Goal: Information Seeking & Learning: Find contact information

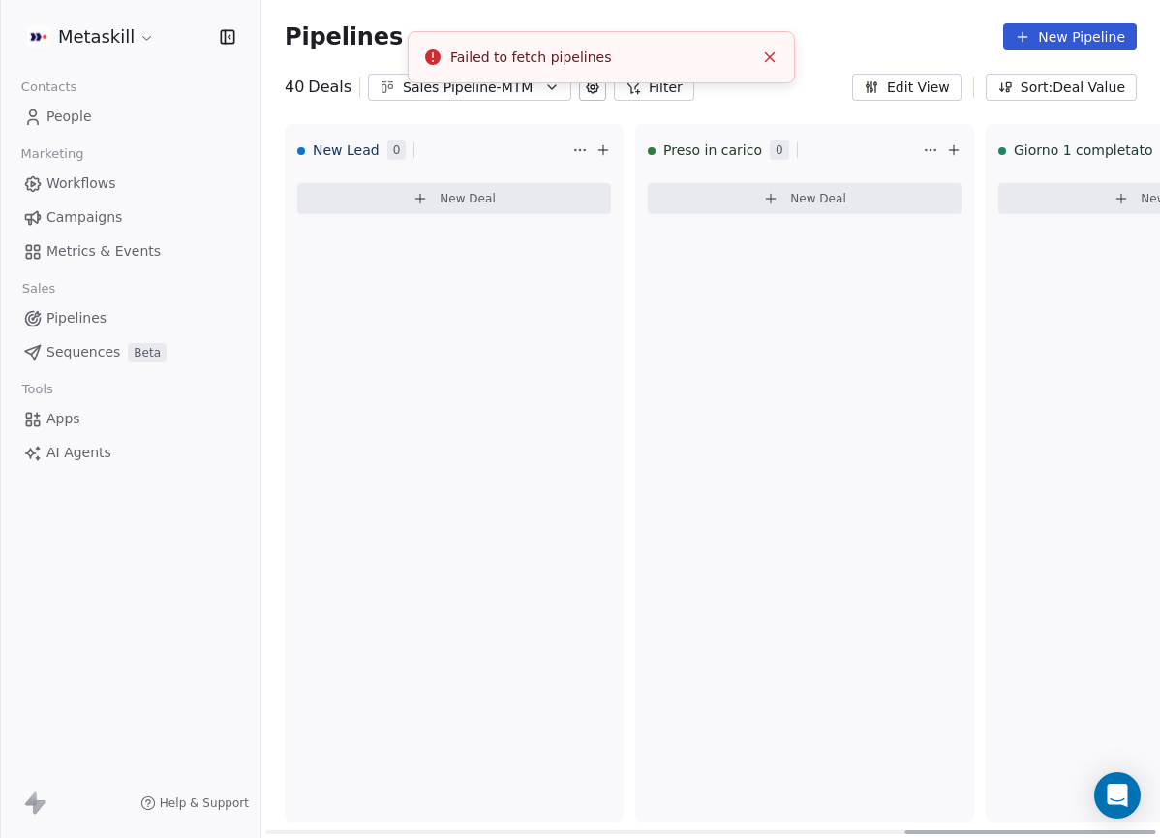
scroll to position [0, 2291]
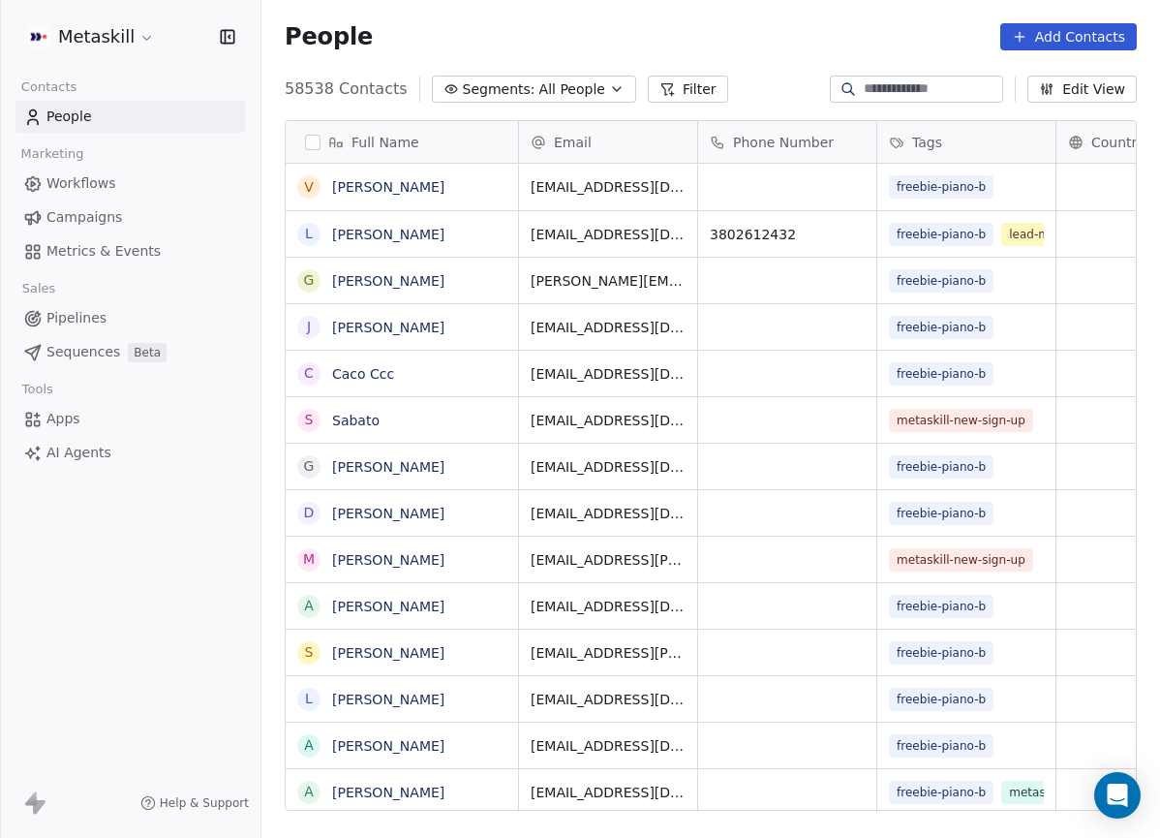
scroll to position [722, 884]
click at [113, 325] on link "Pipelines" at bounding box center [130, 318] width 230 height 32
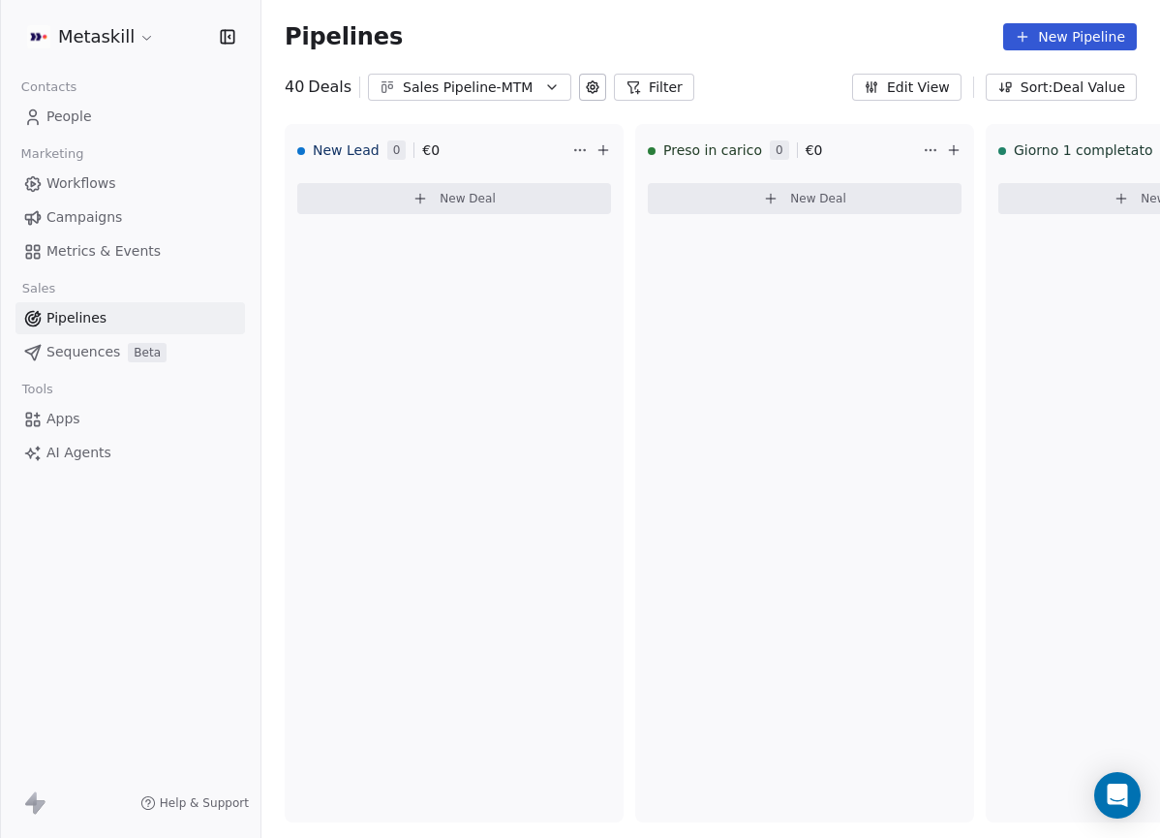
click at [506, 99] on button "Sales Pipeline-MTM" at bounding box center [469, 87] width 203 height 27
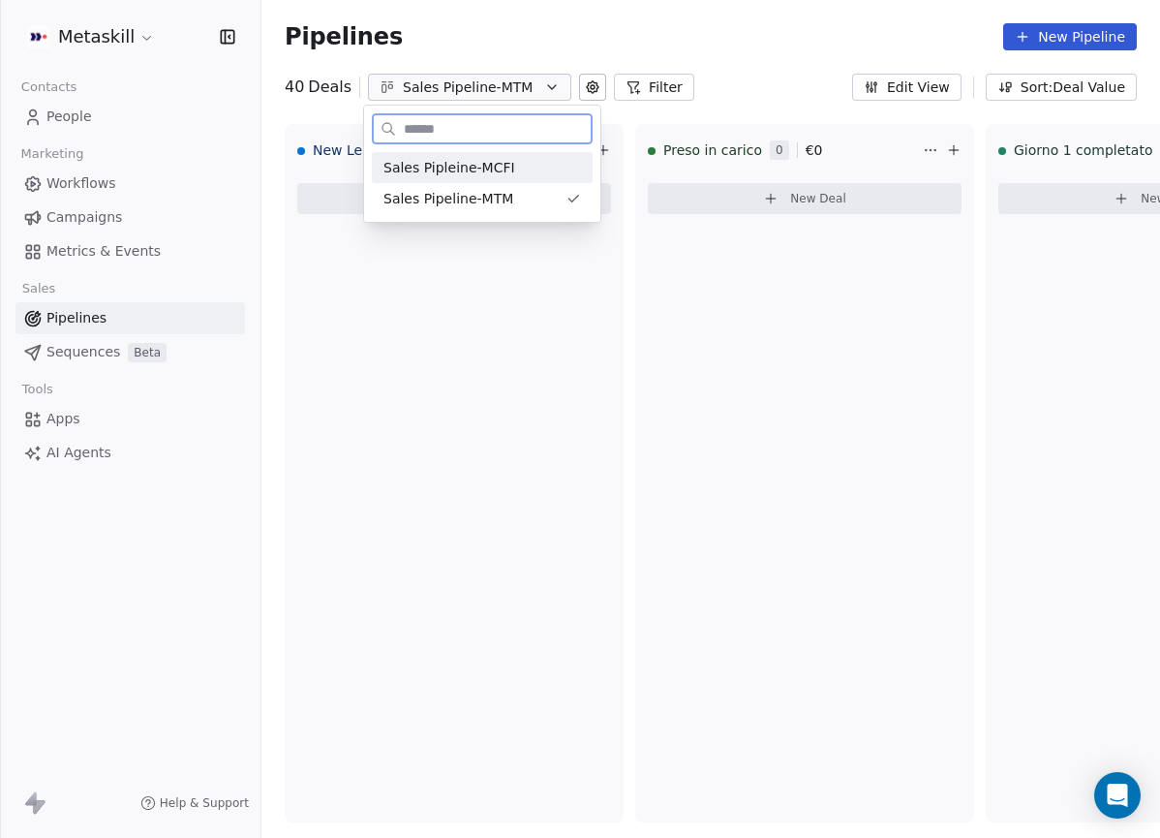
click at [536, 168] on div "Sales Pipleine-MCFI" at bounding box center [482, 168] width 198 height 20
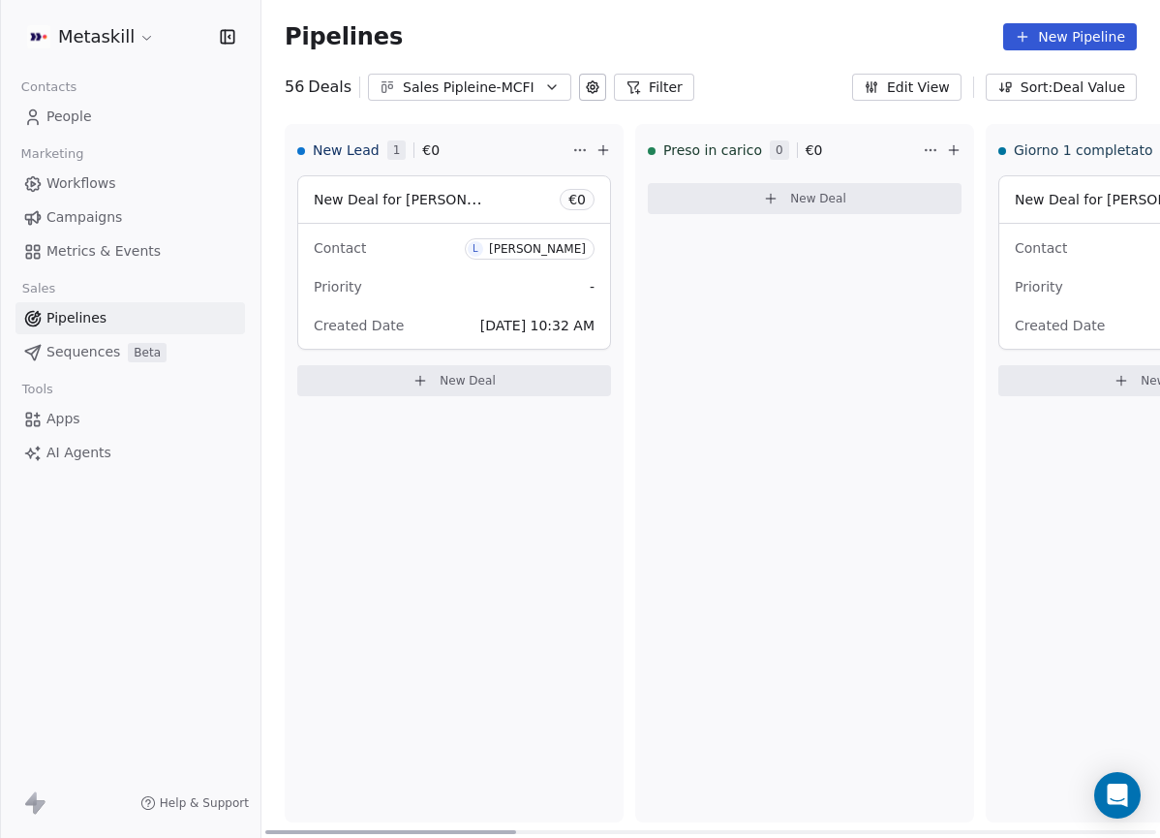
click at [570, 248] on div "[PERSON_NAME]" at bounding box center [537, 249] width 97 height 14
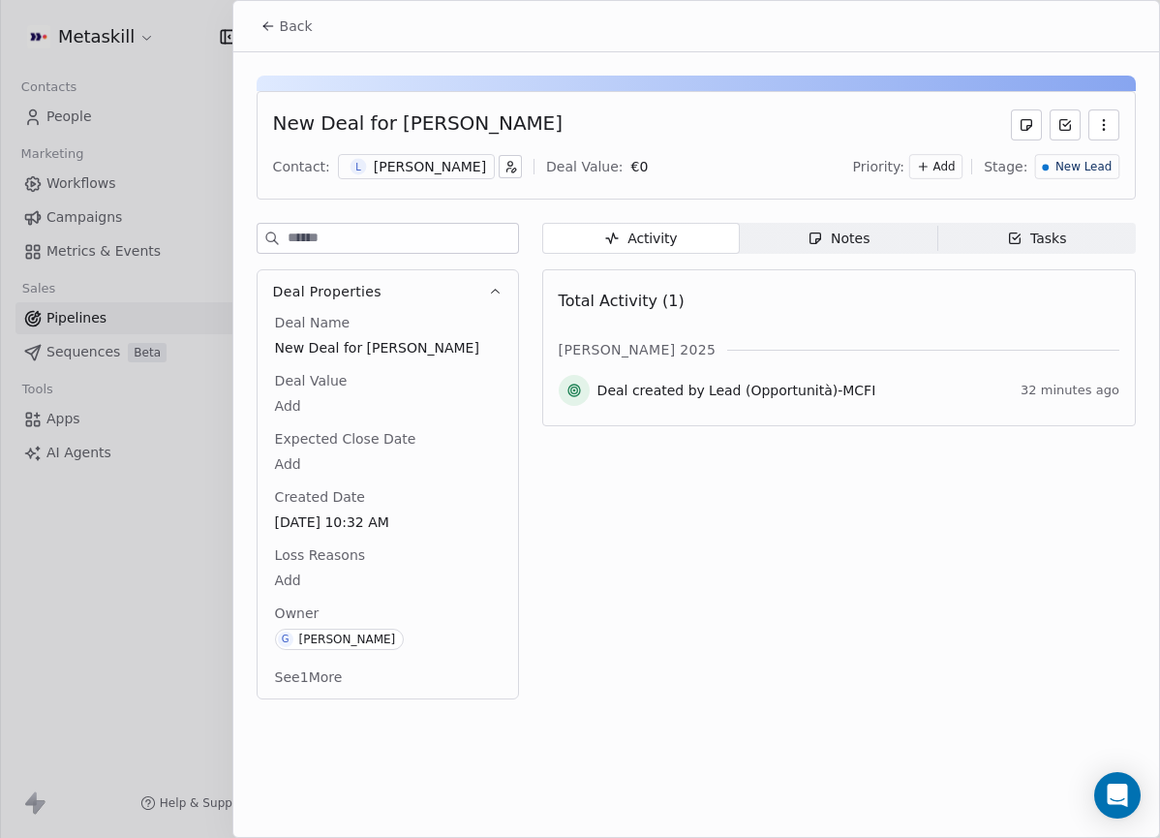
click at [459, 170] on div "L Luca Lopriore" at bounding box center [416, 166] width 157 height 25
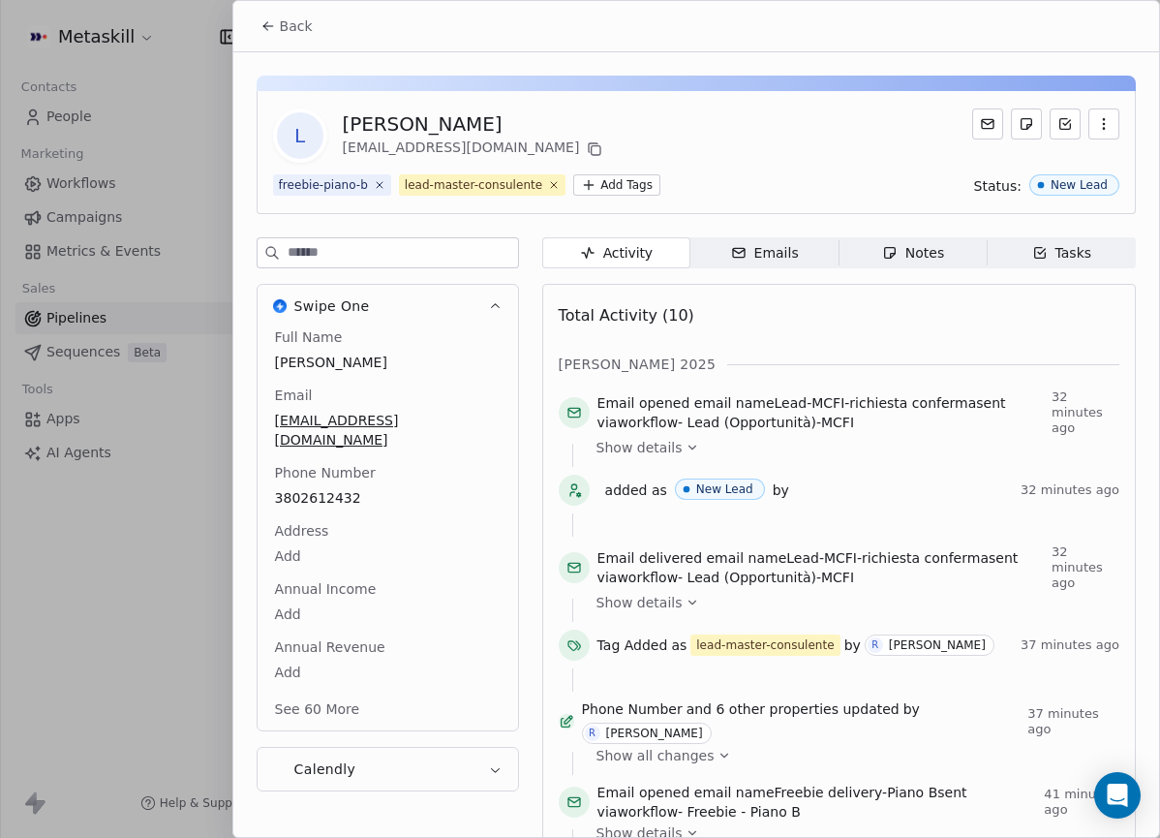
scroll to position [61, 0]
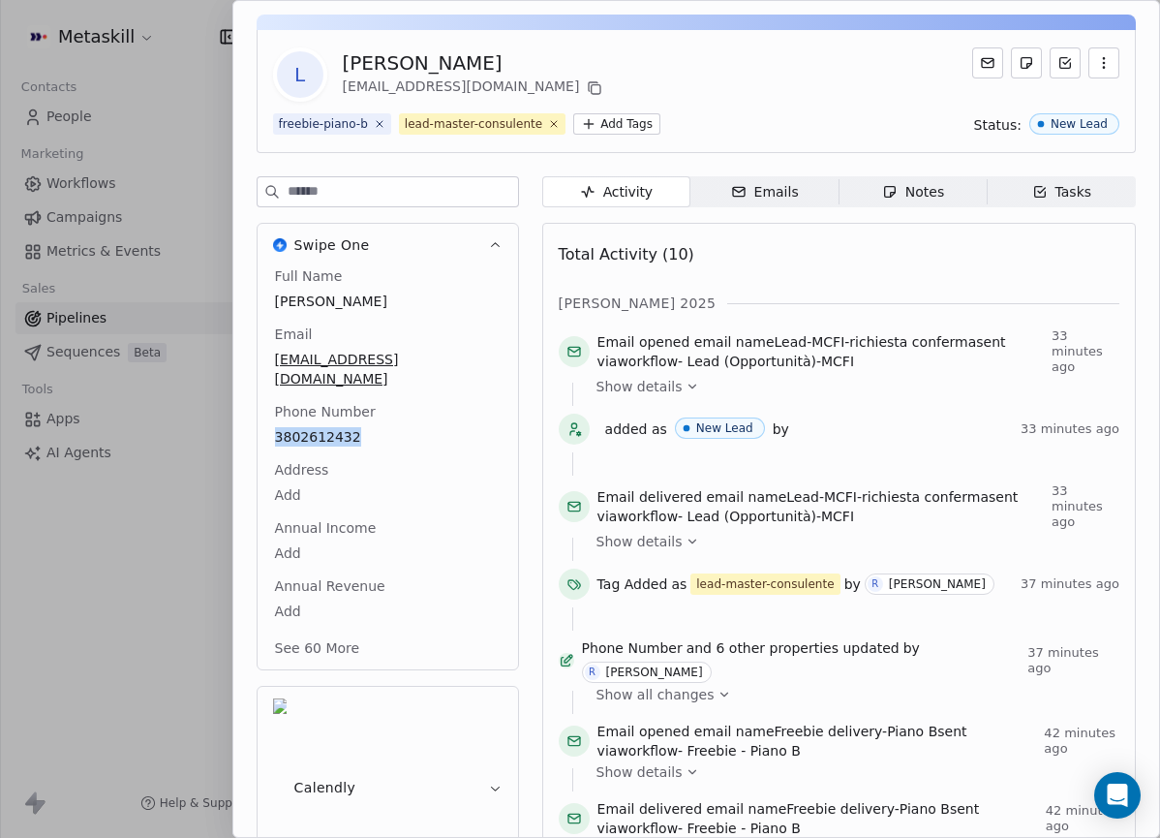
click at [927, 195] on div "Notes" at bounding box center [913, 192] width 62 height 20
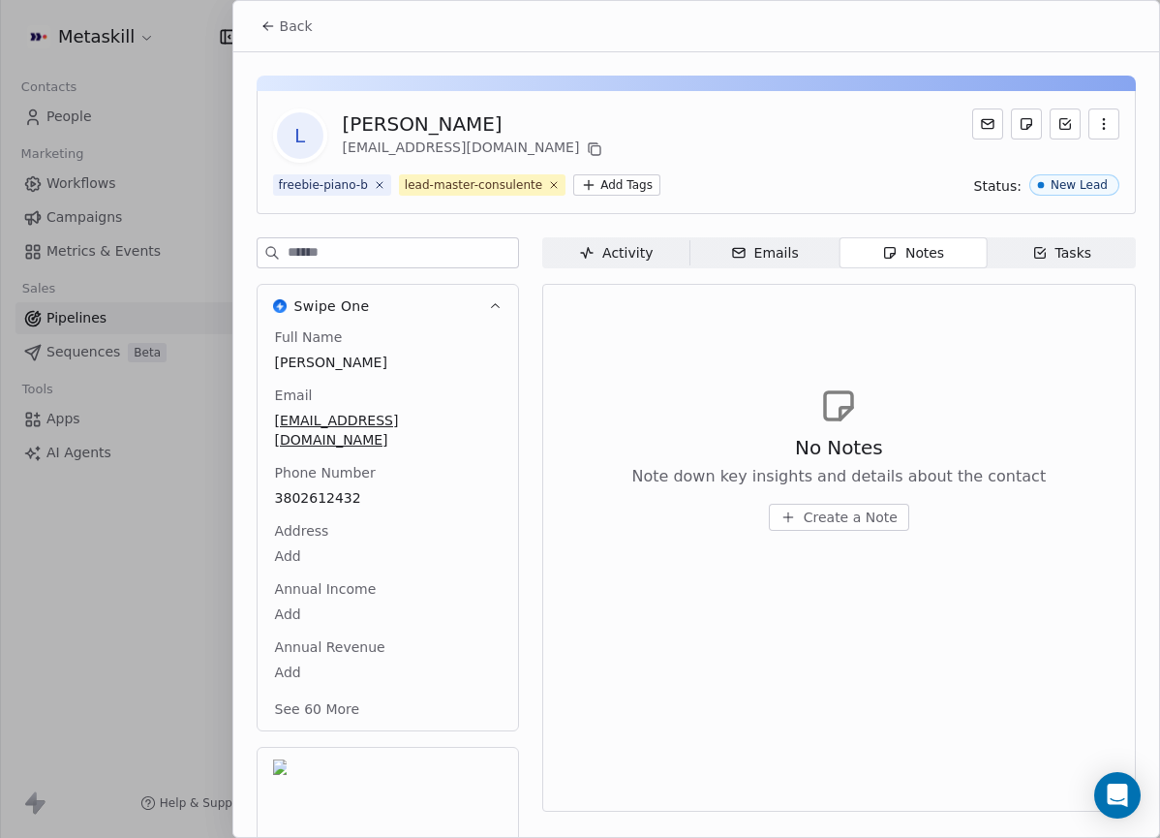
click at [397, 345] on div "Full Name Luca Lopriore" at bounding box center [387, 350] width 233 height 46
click at [287, 417] on span "luca.lopriore1997@gmail.com" at bounding box center [388, 431] width 224 height 39
click at [416, 382] on html "Metaskill Contacts People Marketing Workflows Campaigns Metrics & Events Sales …" at bounding box center [580, 419] width 1160 height 838
click at [257, 18] on button "Back" at bounding box center [287, 26] width 76 height 35
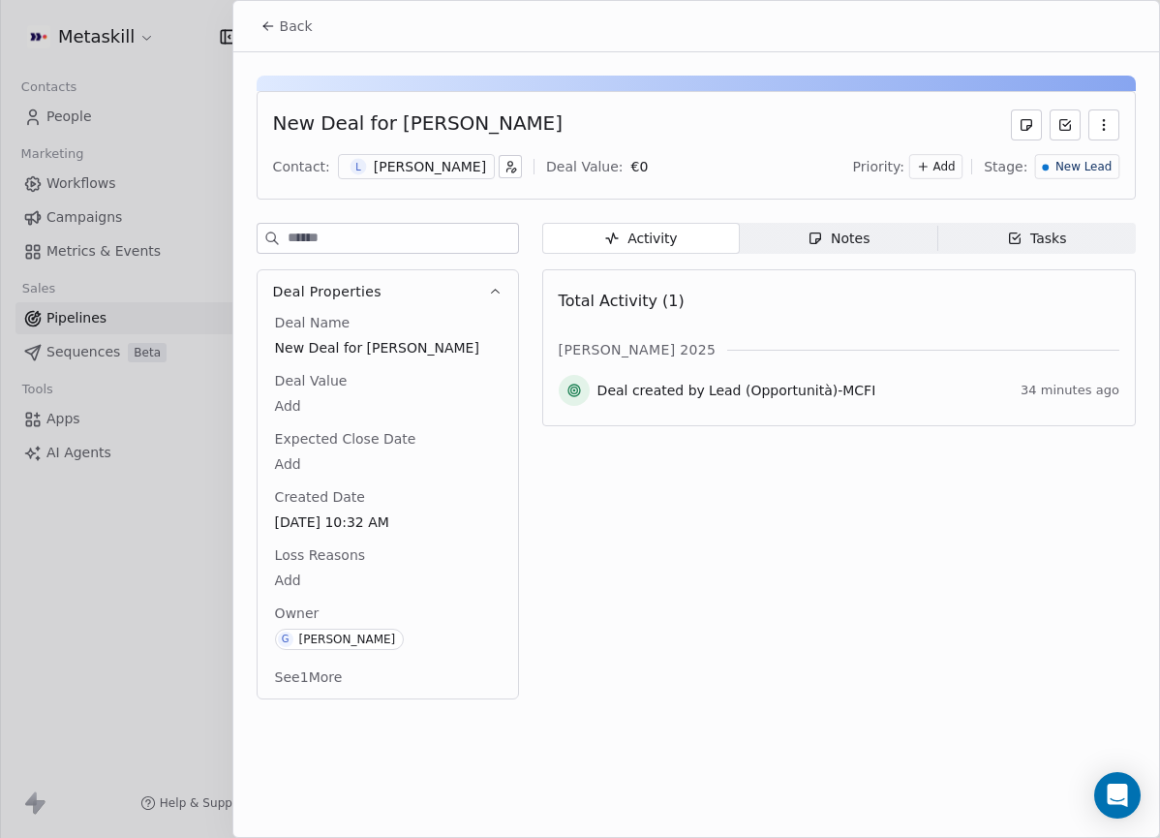
click at [244, 23] on div "Back" at bounding box center [696, 26] width 926 height 50
click at [259, 23] on button "Back" at bounding box center [287, 26] width 76 height 35
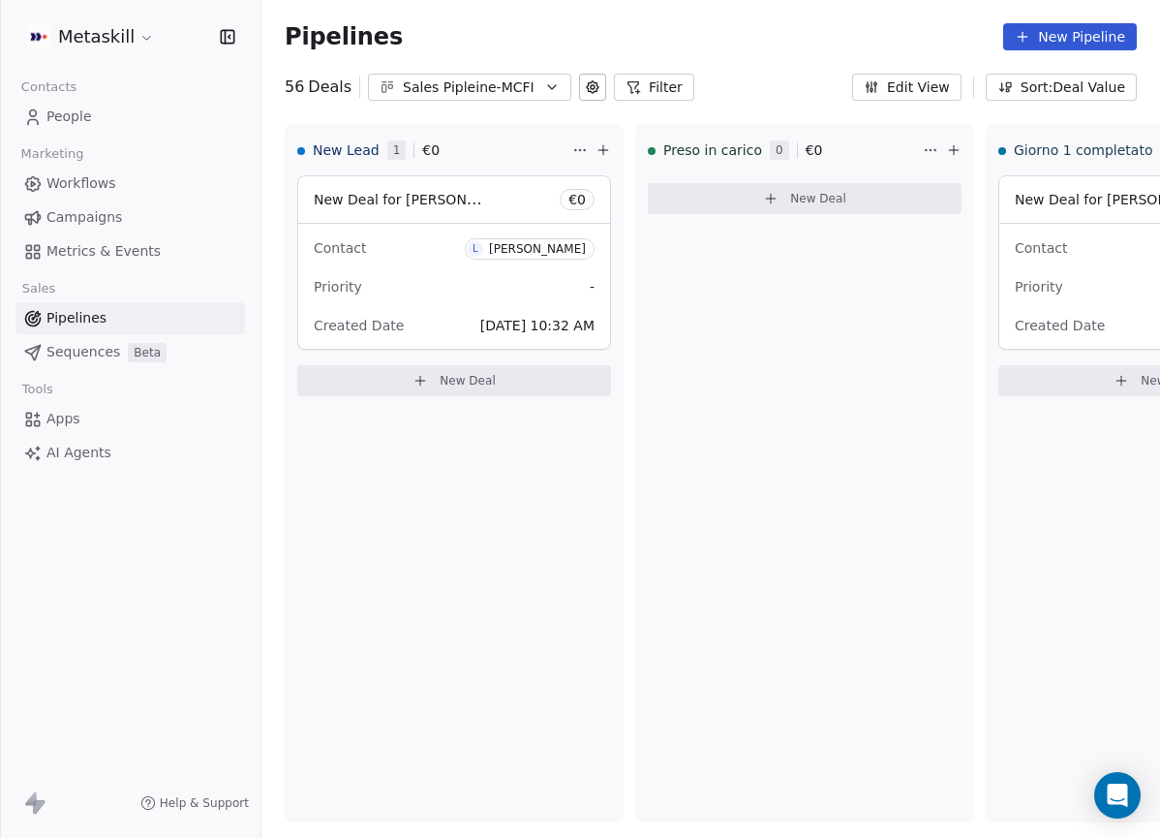
click at [94, 110] on link "People" at bounding box center [130, 117] width 230 height 32
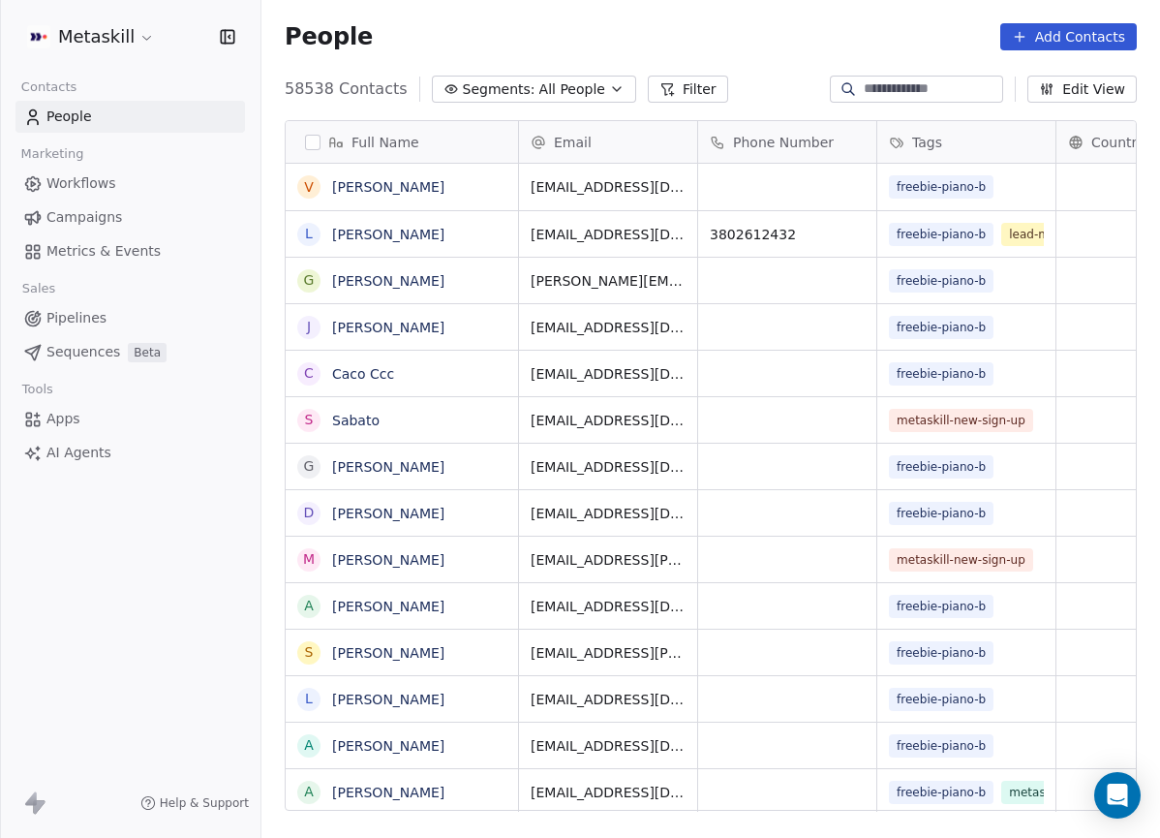
scroll to position [722, 884]
click at [673, 92] on button "Filter" at bounding box center [688, 89] width 80 height 27
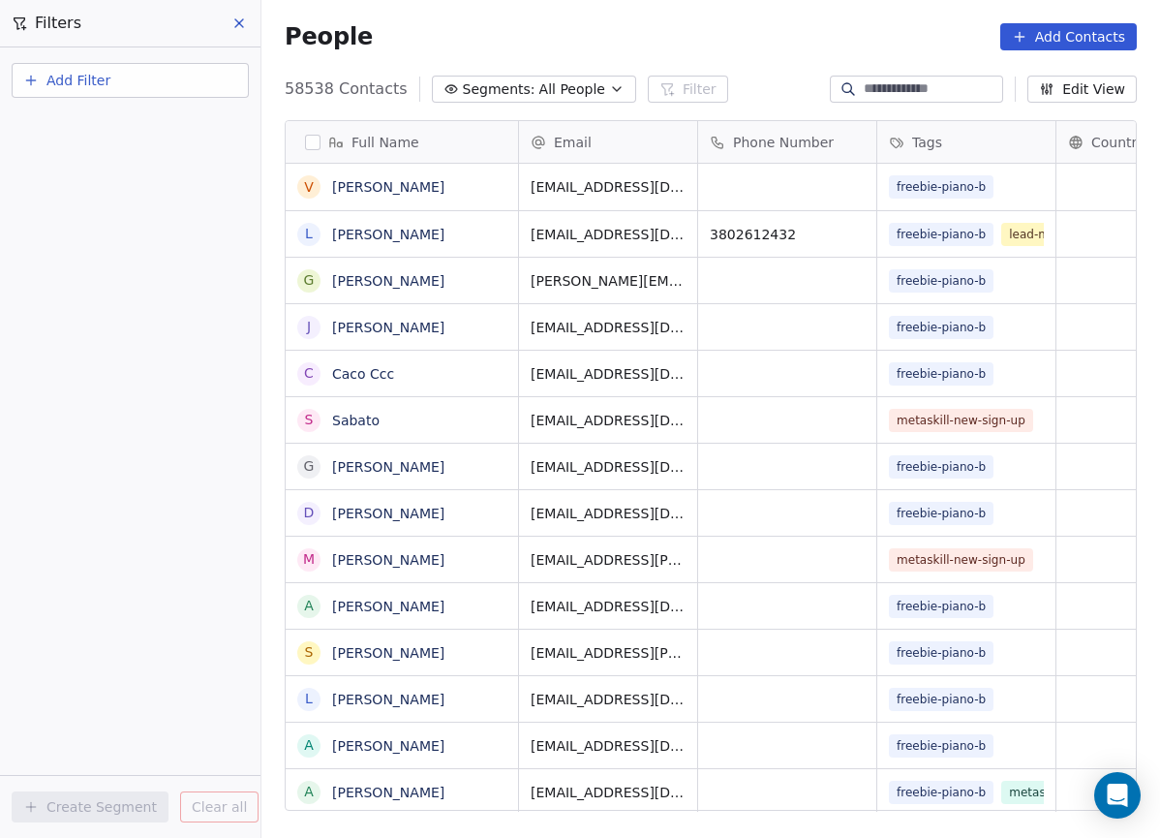
click at [106, 89] on span "Add Filter" at bounding box center [78, 81] width 64 height 20
click at [134, 129] on span "Contact properties" at bounding box center [95, 126] width 126 height 20
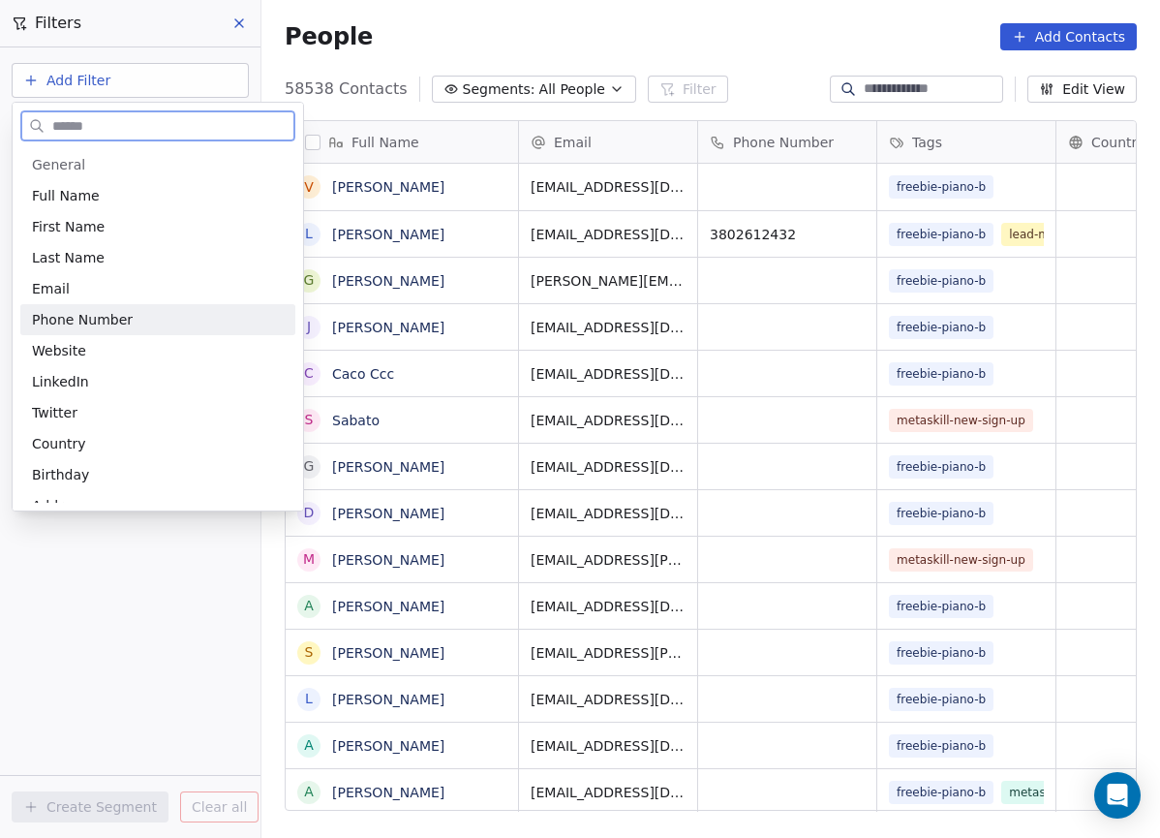
click at [98, 317] on span "Phone Number" at bounding box center [82, 319] width 101 height 19
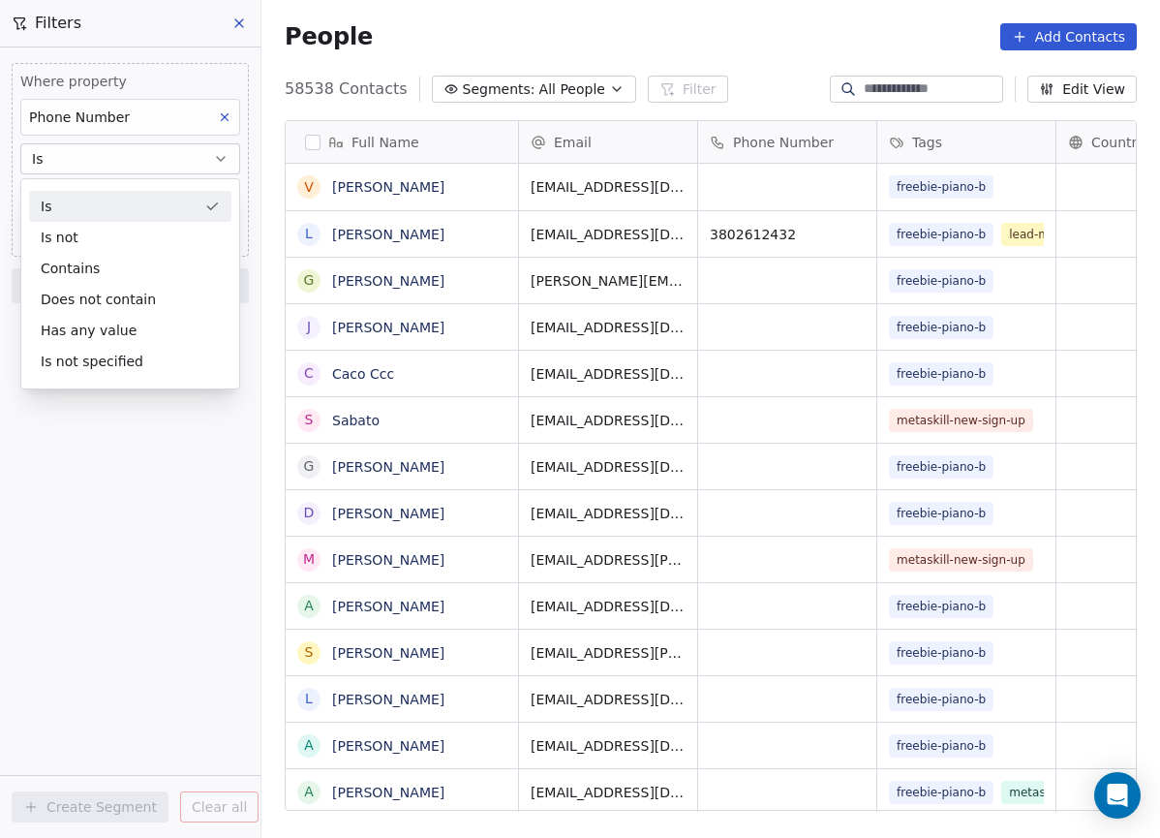
click at [172, 197] on div "Is" at bounding box center [130, 206] width 202 height 31
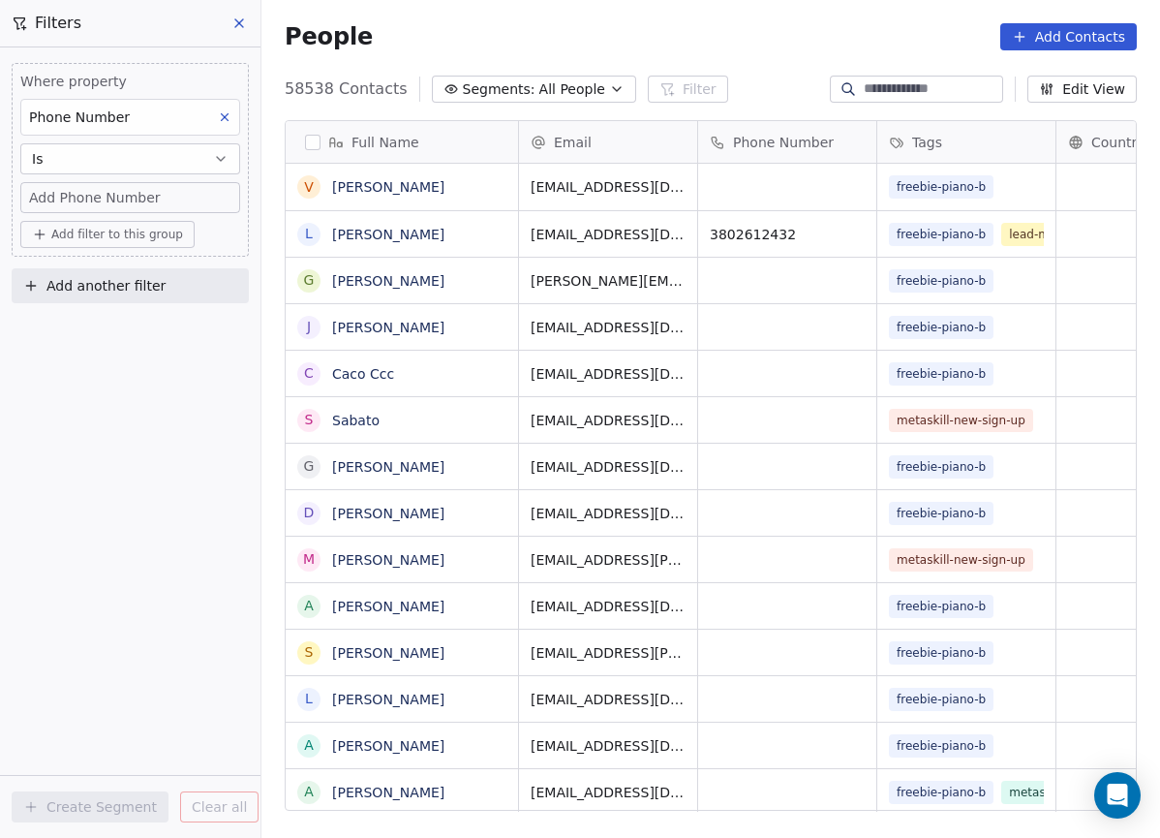
click at [158, 200] on div "Add Phone Number" at bounding box center [130, 197] width 202 height 19
click at [112, 210] on input at bounding box center [129, 206] width 210 height 39
click at [83, 202] on input at bounding box center [129, 206] width 210 height 39
type input "**********"
